Goal: Task Accomplishment & Management: Use online tool/utility

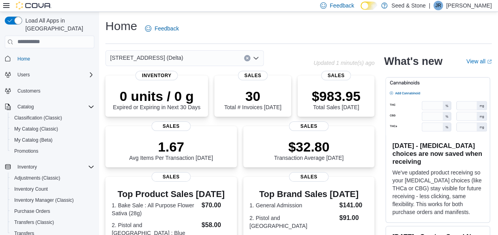
click at [194, 55] on div "[STREET_ADDRESS] (Delta)" at bounding box center [184, 58] width 158 height 16
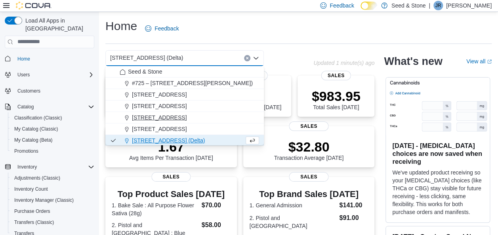
click at [187, 115] on span "[STREET_ADDRESS]" at bounding box center [159, 118] width 55 height 8
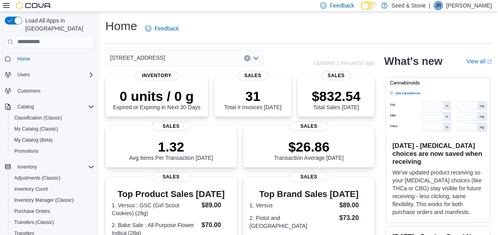
click at [210, 58] on div "[STREET_ADDRESS]" at bounding box center [184, 58] width 158 height 16
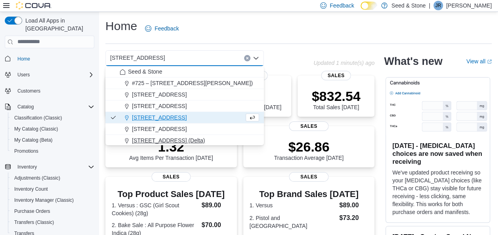
click at [185, 141] on span "[STREET_ADDRESS] (Delta)" at bounding box center [168, 141] width 73 height 8
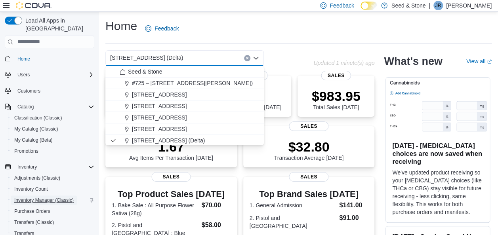
click at [54, 197] on span "Inventory Manager (Classic)" at bounding box center [43, 200] width 59 height 6
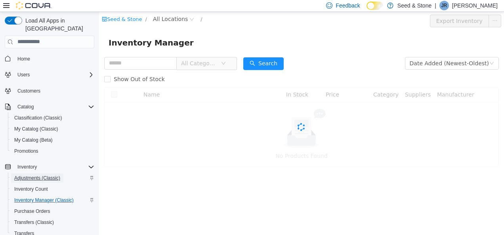
click at [55, 175] on span "Adjustments (Classic)" at bounding box center [37, 178] width 46 height 6
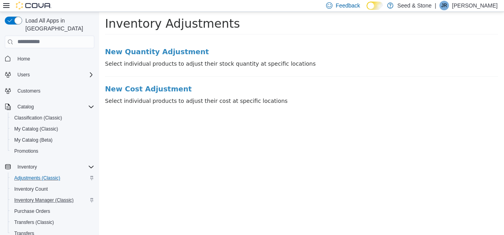
click at [107, 109] on html "× Inventory Adjustments New Quantity Adjustment Select individual products to a…" at bounding box center [301, 60] width 405 height 98
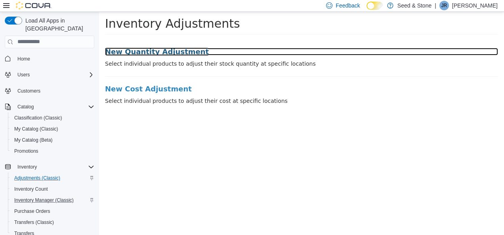
click at [157, 52] on h3 "New Quantity Adjustment" at bounding box center [301, 52] width 393 height 8
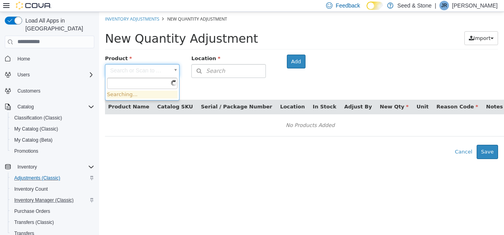
click at [149, 69] on body "× Inventory Adjustments New Quantity Adjustment New Quantity Adjustment Import …" at bounding box center [301, 84] width 405 height 147
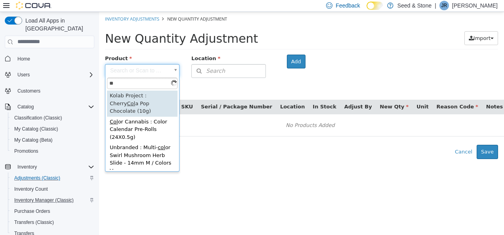
type input "*"
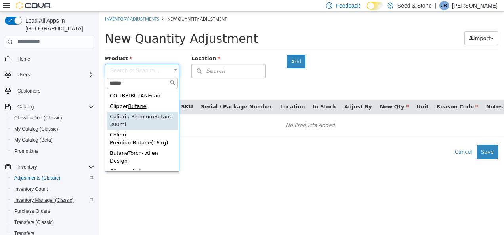
type input "******"
type input "**********"
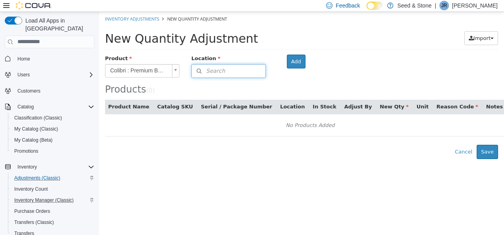
click at [239, 72] on button "Search" at bounding box center [228, 71] width 74 height 14
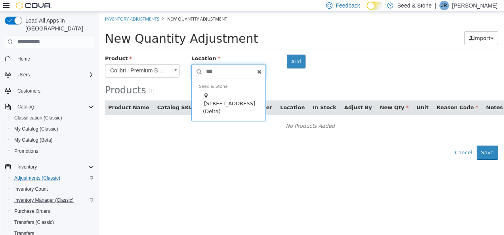
type input "***"
click at [232, 100] on span "[STREET_ADDRESS] (Delta)" at bounding box center [229, 107] width 52 height 14
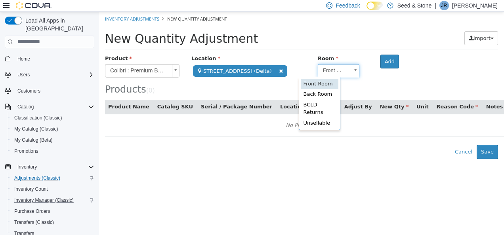
click at [322, 73] on body "**********" at bounding box center [301, 84] width 405 height 147
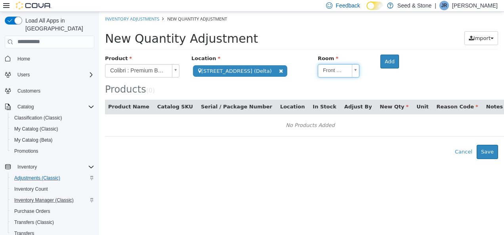
click at [354, 36] on body "**********" at bounding box center [301, 84] width 405 height 147
click at [380, 62] on button "Add" at bounding box center [389, 61] width 19 height 14
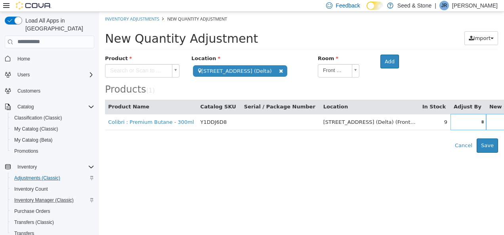
scroll to position [0, 85]
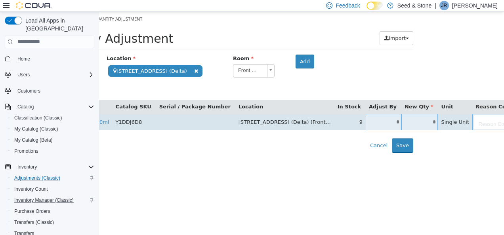
click at [366, 119] on input "*" at bounding box center [384, 122] width 36 height 6
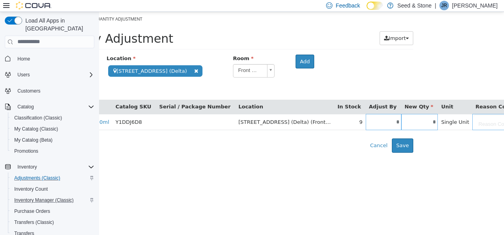
type input "*"
type input "**"
click at [325, 152] on html "**********" at bounding box center [216, 81] width 405 height 141
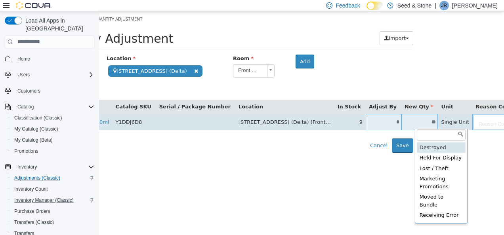
scroll to position [0, 56]
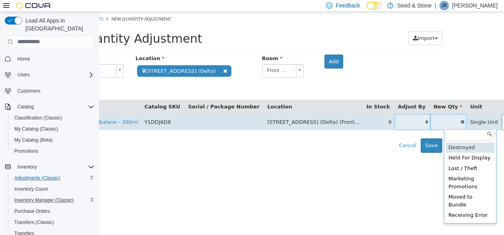
click at [440, 123] on body "**********" at bounding box center [245, 81] width 405 height 141
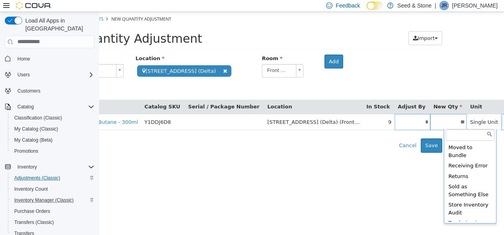
scroll to position [53, 0]
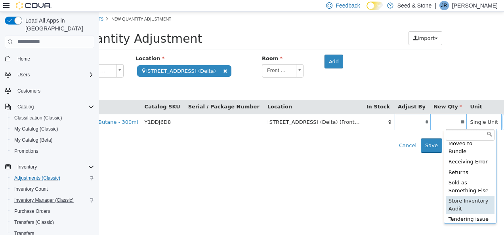
type input "**********"
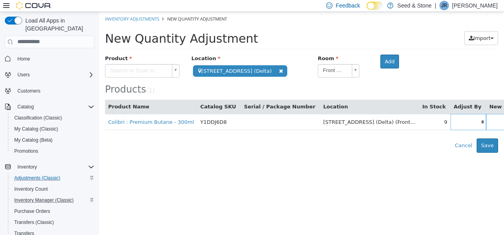
scroll to position [0, 97]
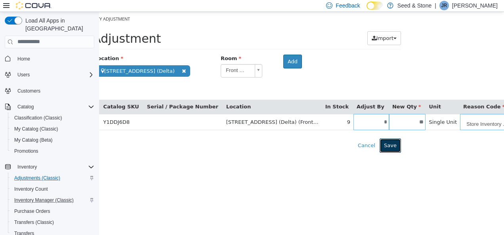
click at [391, 142] on button "Save" at bounding box center [389, 145] width 21 height 14
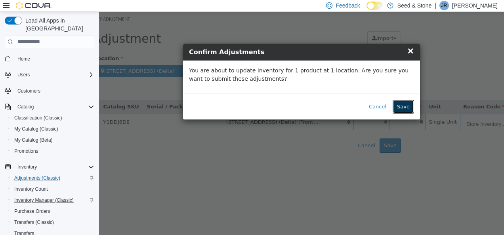
click at [408, 106] on button "Save" at bounding box center [403, 106] width 21 height 14
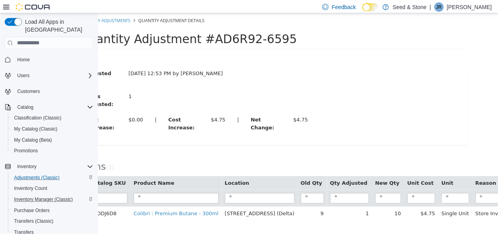
scroll to position [2, 0]
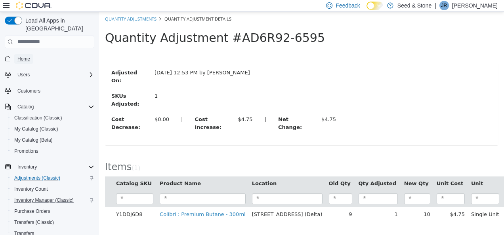
click at [21, 56] on span "Home" at bounding box center [23, 59] width 13 height 6
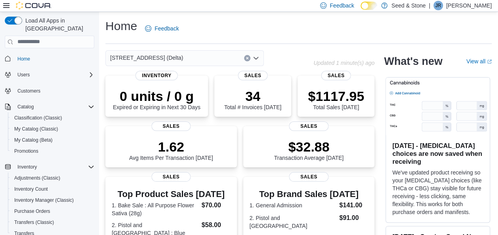
click at [204, 62] on div "[STREET_ADDRESS] (Delta)" at bounding box center [184, 58] width 158 height 16
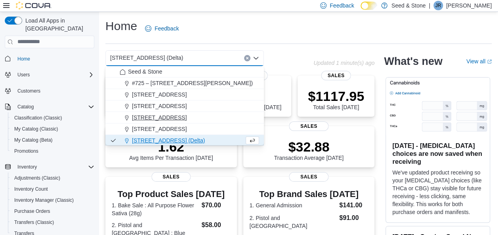
click at [173, 120] on span "[STREET_ADDRESS]" at bounding box center [159, 118] width 55 height 8
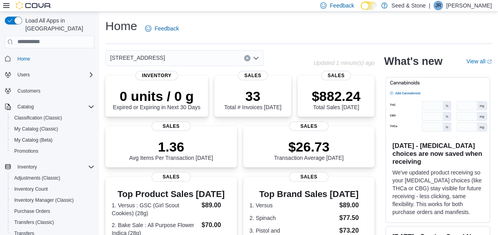
click at [212, 59] on div "[STREET_ADDRESS]" at bounding box center [184, 58] width 158 height 16
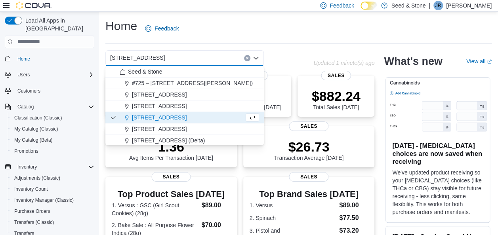
click at [180, 136] on button "[STREET_ADDRESS] (Delta)" at bounding box center [184, 140] width 158 height 11
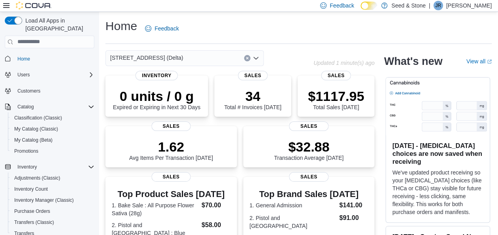
click at [281, 50] on div "[STREET_ADDRESS] (Delta)" at bounding box center [209, 58] width 208 height 16
click at [34, 197] on span "Inventory Manager (Classic)" at bounding box center [43, 200] width 59 height 6
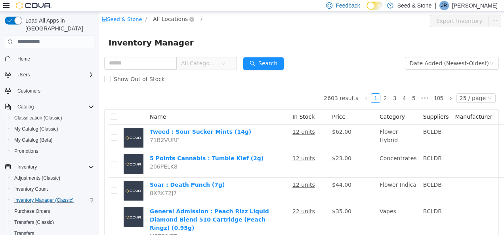
click at [162, 17] on span "All Locations" at bounding box center [170, 18] width 35 height 9
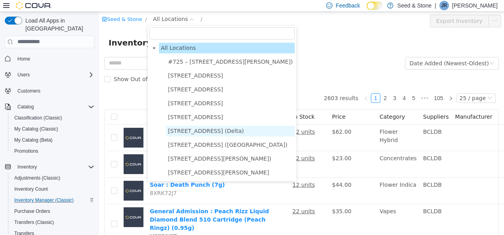
click at [219, 130] on span "[STREET_ADDRESS] (Delta)" at bounding box center [206, 131] width 76 height 6
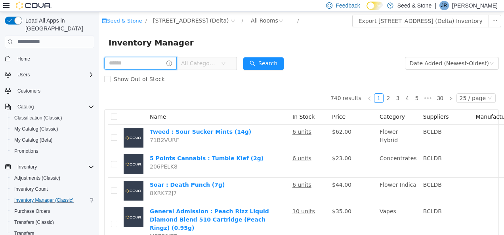
click at [152, 63] on input "text" at bounding box center [140, 63] width 72 height 13
click at [251, 18] on div "All Rooms" at bounding box center [264, 20] width 27 height 12
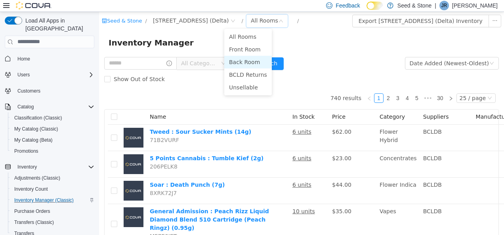
click at [249, 63] on li "Back Room" at bounding box center [248, 61] width 48 height 13
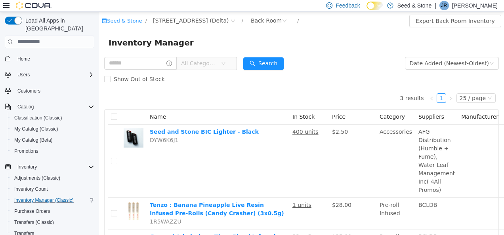
scroll to position [54, 0]
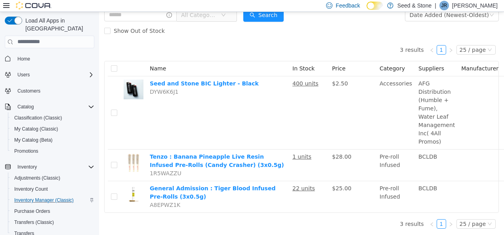
click at [104, 41] on div "3 results 1 25 / page Name In Stock Price Category Suppliers Manufacturer Seed …" at bounding box center [301, 125] width 395 height 174
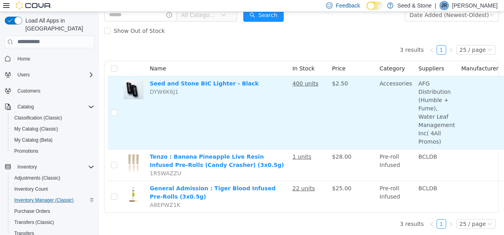
scroll to position [54, 67]
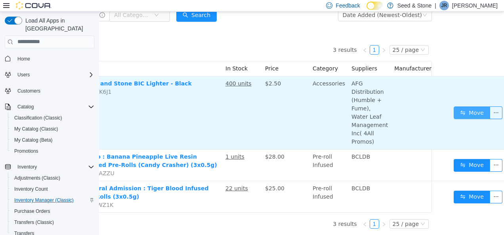
click at [458, 109] on button "Move" at bounding box center [472, 112] width 36 height 13
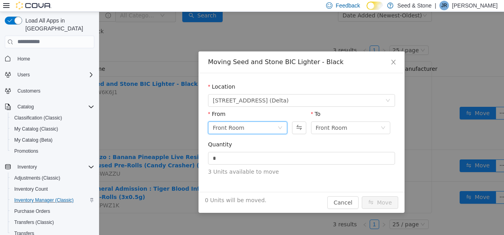
click at [265, 132] on div "Front Room" at bounding box center [245, 128] width 65 height 12
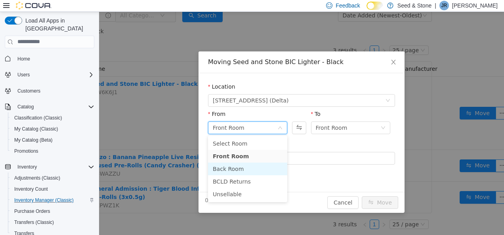
click at [235, 170] on li "Back Room" at bounding box center [247, 168] width 79 height 13
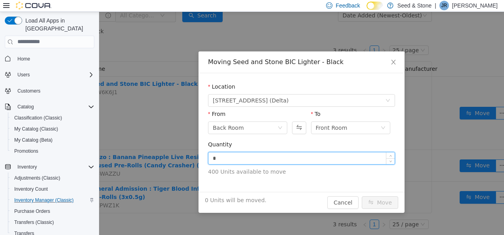
click at [273, 162] on input "*" at bounding box center [301, 158] width 186 height 12
type input "**"
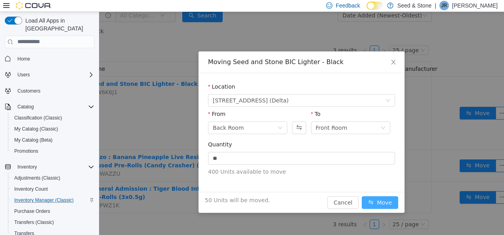
click at [382, 198] on button "Move" at bounding box center [380, 202] width 36 height 13
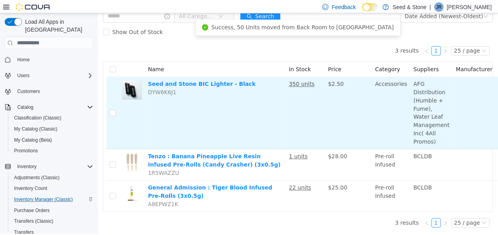
scroll to position [0, 0]
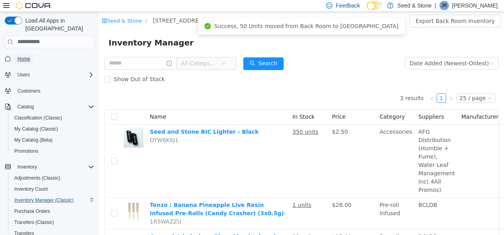
click at [30, 54] on link "Home" at bounding box center [23, 59] width 19 height 10
